Goal: Task Accomplishment & Management: Manage account settings

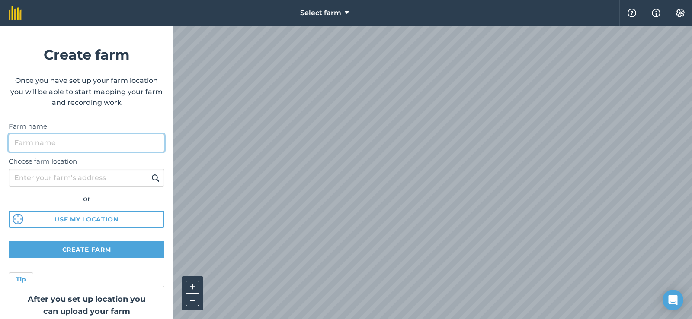
click at [38, 139] on input "Farm name" at bounding box center [87, 143] width 156 height 18
type input "[GEOGRAPHIC_DATA] 81"
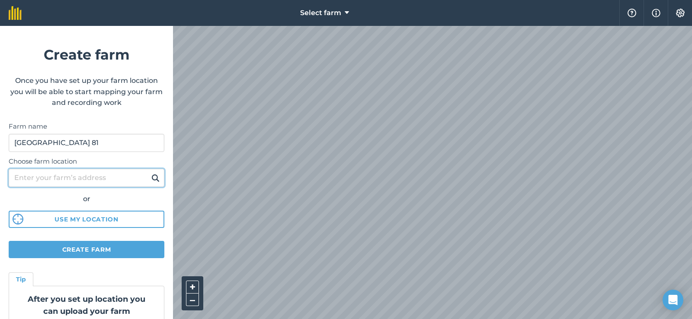
click at [113, 178] on input "Choose farm location" at bounding box center [87, 178] width 156 height 18
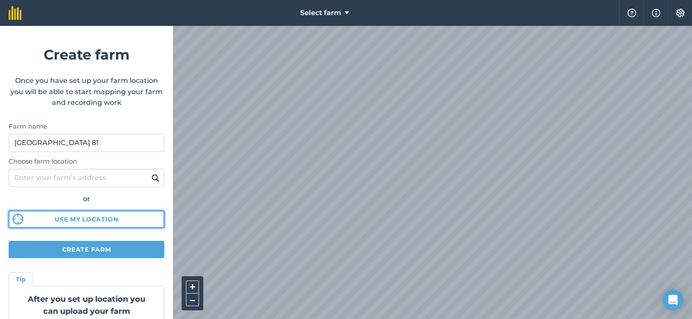
click at [91, 216] on button "Use my location" at bounding box center [87, 219] width 156 height 17
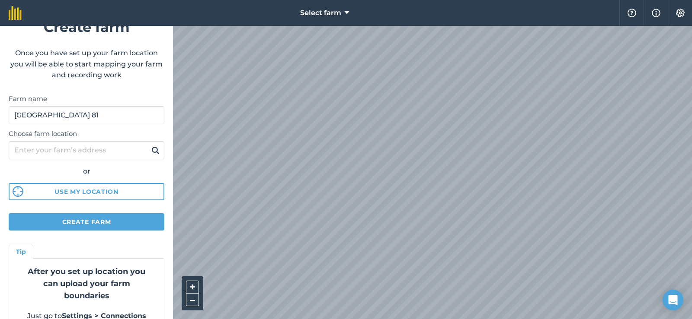
scroll to position [43, 0]
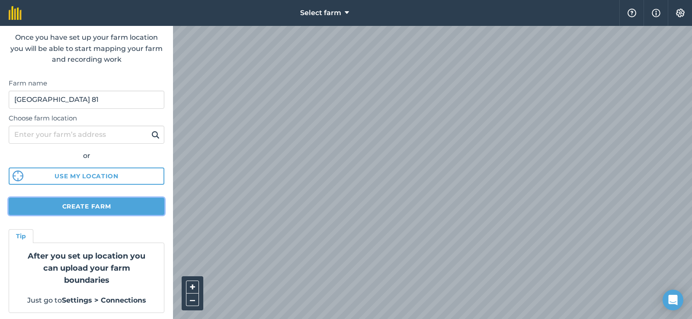
click at [93, 207] on button "Create farm" at bounding box center [87, 206] width 156 height 17
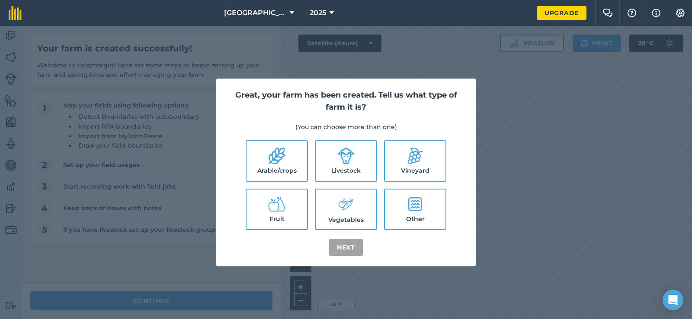
click at [344, 159] on icon at bounding box center [345, 155] width 17 height 17
checkbox input "true"
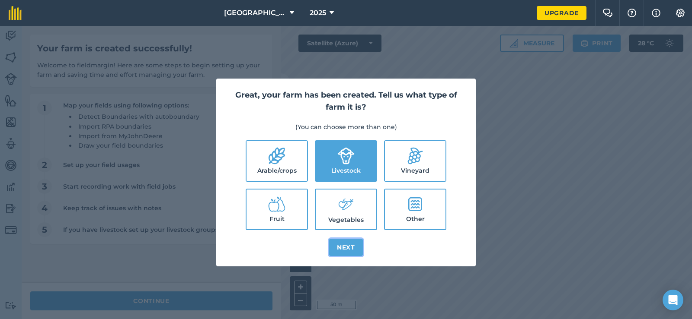
click at [344, 251] on button "Next" at bounding box center [346, 247] width 34 height 17
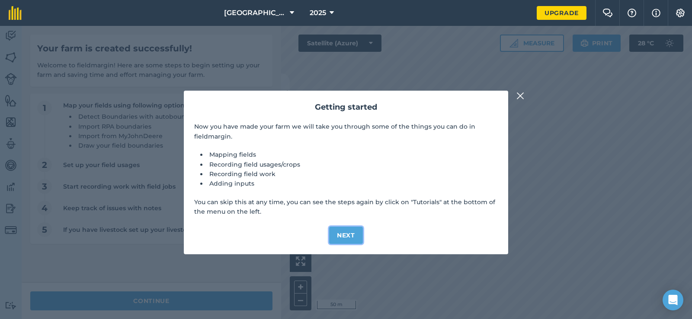
click at [346, 236] on button "Next" at bounding box center [346, 235] width 34 height 17
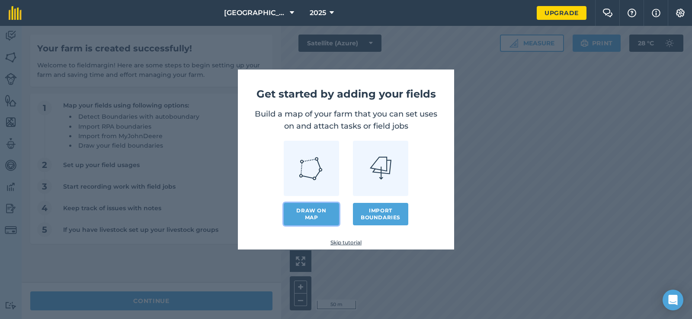
click at [310, 216] on link "Draw on map" at bounding box center [311, 214] width 55 height 22
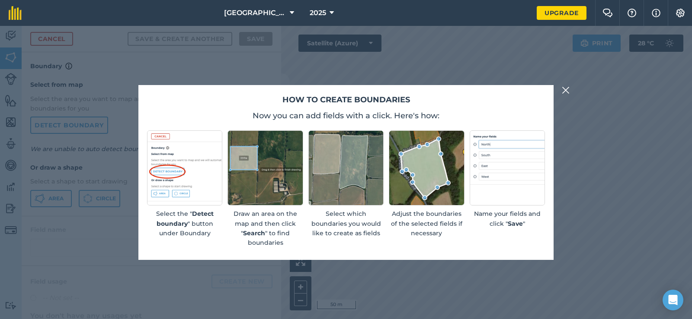
click at [429, 178] on img at bounding box center [426, 168] width 75 height 75
click at [569, 90] on img at bounding box center [565, 90] width 8 height 10
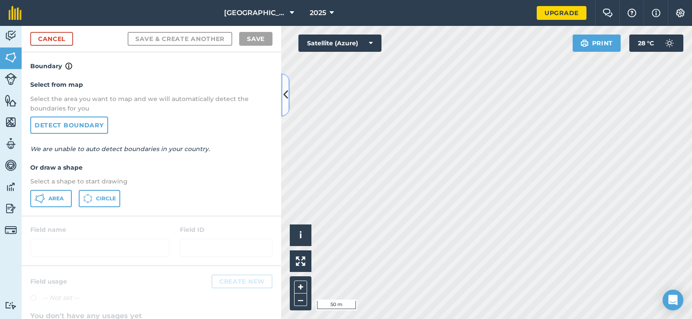
click at [282, 93] on button at bounding box center [285, 94] width 9 height 43
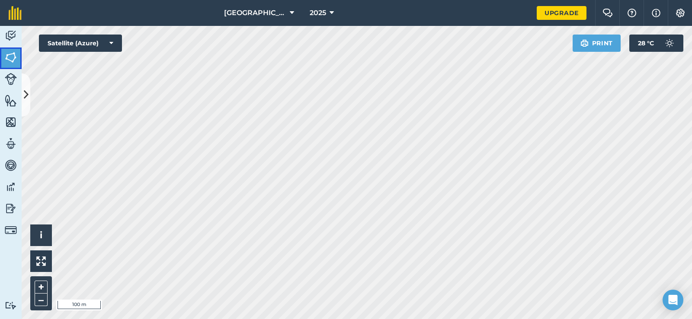
click at [10, 56] on img at bounding box center [11, 57] width 12 height 13
click at [535, 41] on button "Measure" at bounding box center [532, 43] width 64 height 17
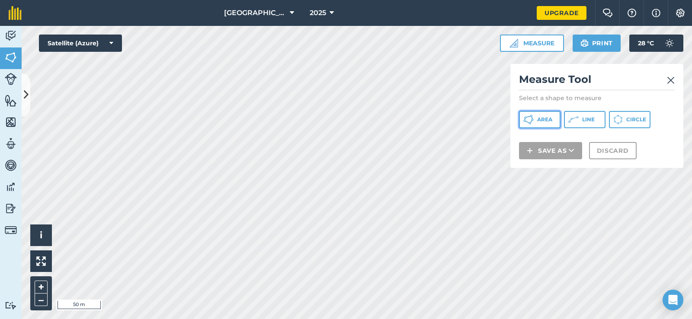
click at [539, 118] on span "Area" at bounding box center [544, 119] width 15 height 7
click at [670, 79] on img at bounding box center [670, 80] width 8 height 10
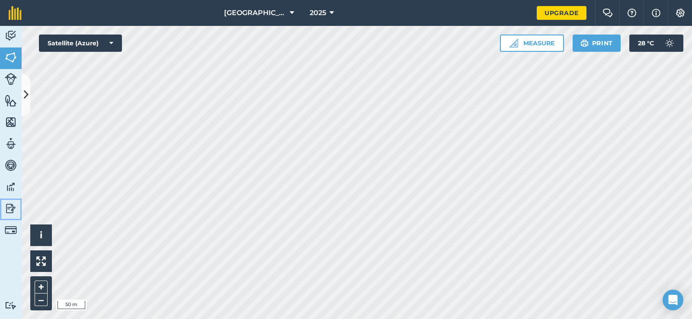
click at [9, 208] on img at bounding box center [11, 208] width 12 height 13
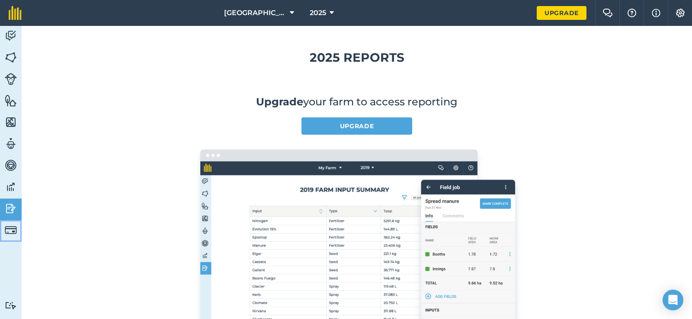
click at [9, 231] on img at bounding box center [11, 230] width 12 height 12
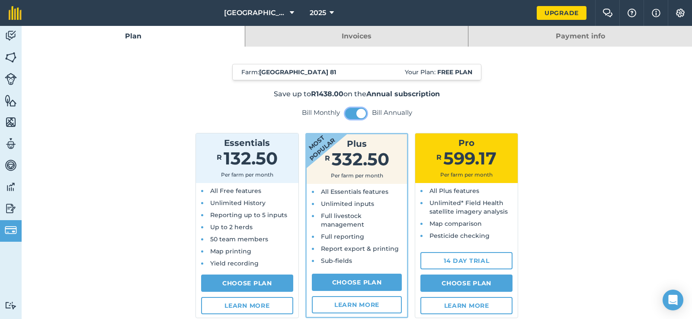
click at [359, 113] on span at bounding box center [361, 114] width 10 height 10
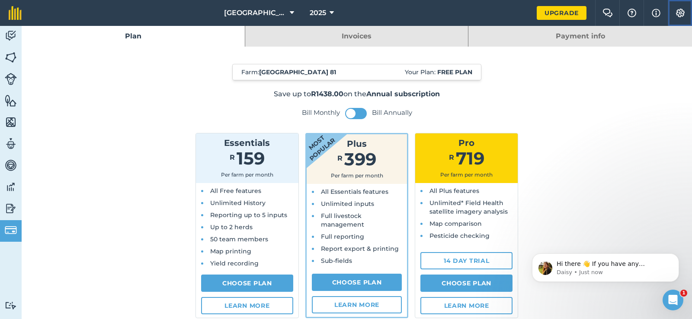
click at [680, 13] on img at bounding box center [680, 13] width 10 height 9
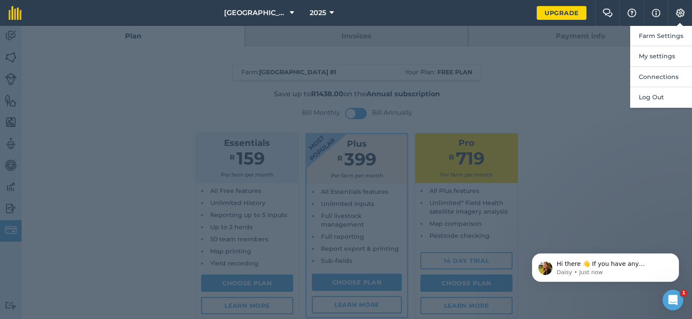
click at [169, 93] on div at bounding box center [346, 172] width 692 height 293
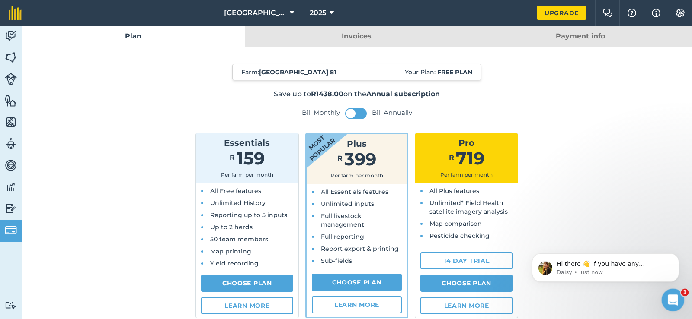
click at [673, 295] on icon "Open Intercom Messenger" at bounding box center [671, 299] width 14 height 14
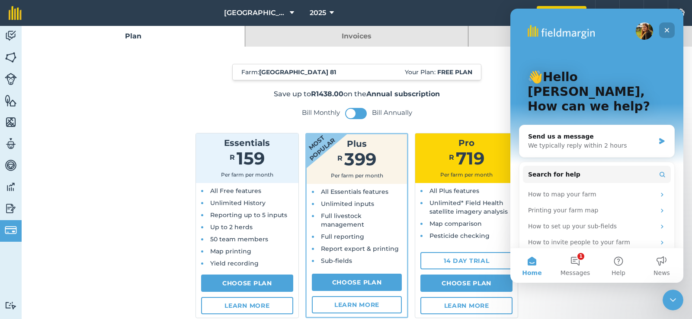
click at [666, 29] on icon "Close" at bounding box center [666, 30] width 5 height 5
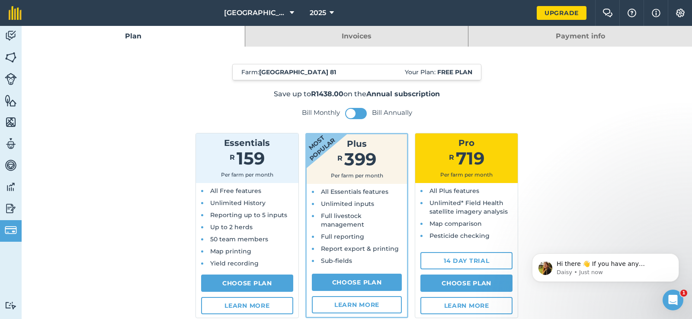
click at [372, 35] on link "Invoices" at bounding box center [356, 36] width 223 height 21
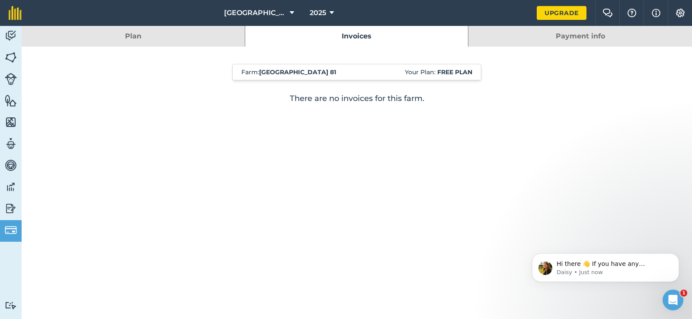
click at [576, 35] on link "Payment info" at bounding box center [579, 36] width 223 height 21
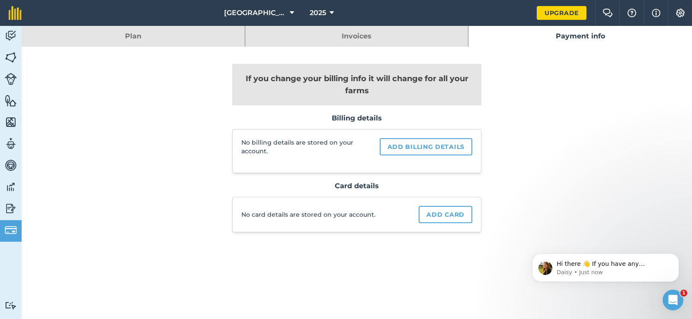
click at [99, 37] on link "Plan" at bounding box center [133, 36] width 223 height 21
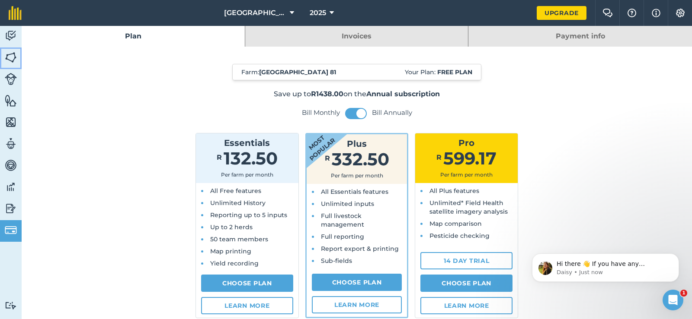
click at [10, 57] on img at bounding box center [11, 57] width 12 height 13
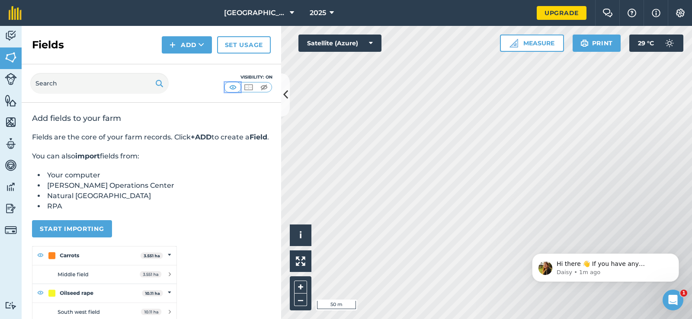
click at [233, 87] on img at bounding box center [232, 87] width 11 height 9
click at [9, 81] on img at bounding box center [11, 79] width 12 height 12
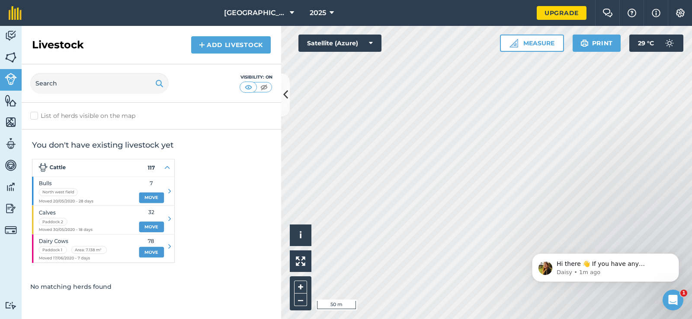
click at [35, 118] on label "List of herds visible on the map" at bounding box center [151, 116] width 242 height 9
click at [35, 117] on input "List of herds visible on the map" at bounding box center [33, 115] width 6 height 6
checkbox input "true"
click at [286, 96] on icon at bounding box center [285, 94] width 5 height 15
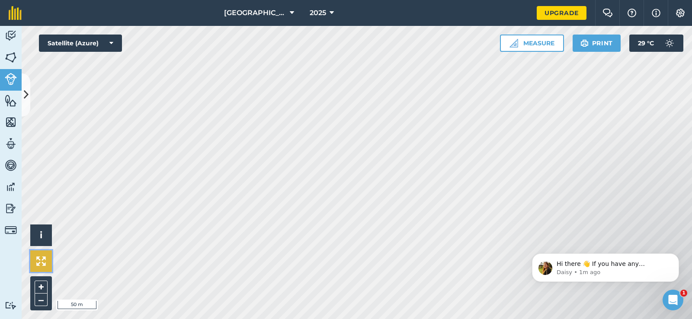
click at [42, 265] on img at bounding box center [41, 262] width 10 height 10
click at [43, 235] on button "i" at bounding box center [41, 236] width 22 height 22
click at [43, 235] on button "›" at bounding box center [41, 236] width 22 height 22
click at [518, 44] on button "Measure" at bounding box center [532, 43] width 64 height 17
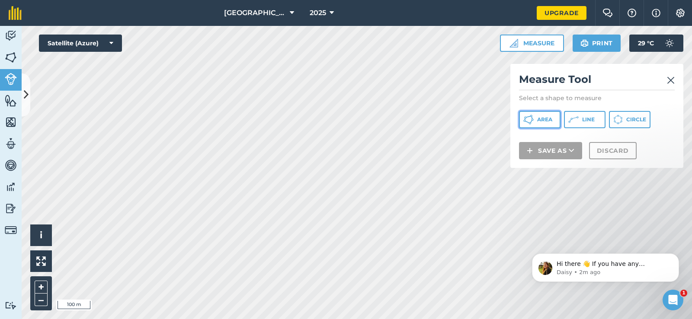
click at [536, 118] on button "Area" at bounding box center [539, 119] width 41 height 17
click at [293, 0] on html "[GEOGRAPHIC_DATA] 81 2025 Upgrade Farm Chat Help Info Settings Map printing is …" at bounding box center [346, 159] width 692 height 319
click at [578, 319] on html "[GEOGRAPHIC_DATA] 81 2025 Upgrade Farm Chat Help Info Settings Map printing is …" at bounding box center [346, 159] width 692 height 319
click at [149, 319] on html "[GEOGRAPHIC_DATA] 81 2025 Upgrade Farm Chat Help Info Settings Map printing is …" at bounding box center [346, 159] width 692 height 319
click at [219, 26] on nav "[GEOGRAPHIC_DATA] 81 2025" at bounding box center [283, 13] width 506 height 26
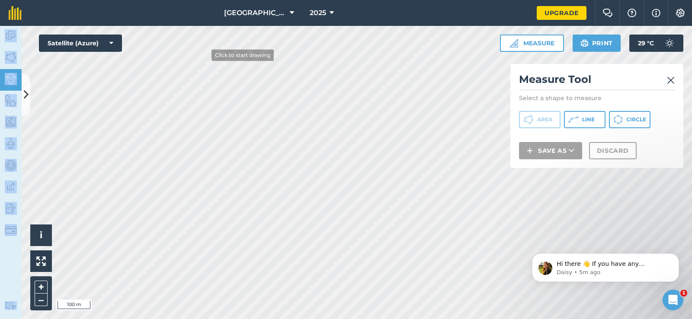
click at [205, 55] on div "[GEOGRAPHIC_DATA] 81 2025 Upgrade Farm Chat Help Info Settings Map printing is …" at bounding box center [346, 159] width 692 height 319
